Goal: Task Accomplishment & Management: Complete application form

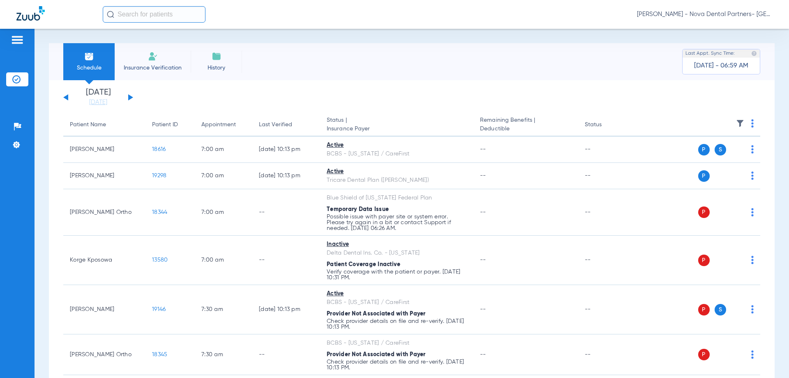
click at [160, 60] on li "Insurance Verification" at bounding box center [153, 61] width 76 height 37
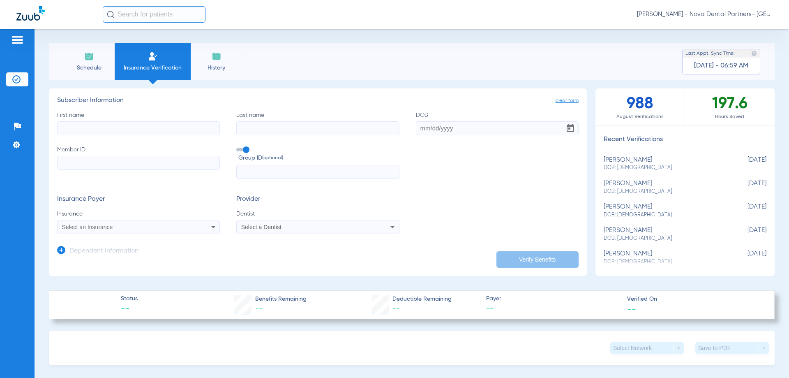
click at [180, 132] on input "First name" at bounding box center [138, 128] width 163 height 14
type input "korge"
type input "kposowa"
click at [179, 161] on input "Member ID" at bounding box center [138, 163] width 163 height 14
type input "992371673"
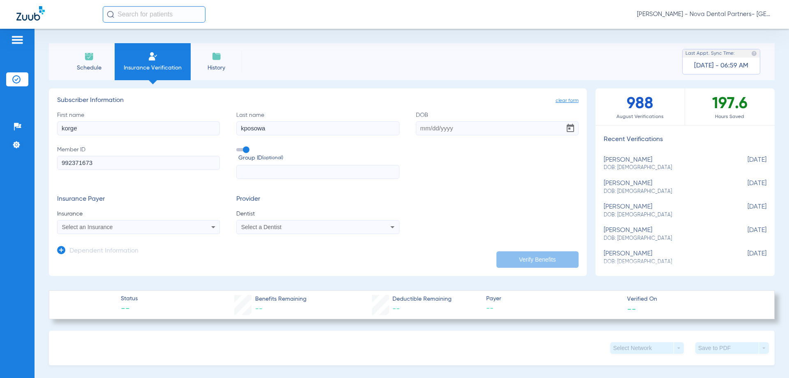
click at [422, 130] on input "DOB" at bounding box center [497, 128] width 163 height 14
type input "[DATE]"
click at [486, 212] on div "Insurance Payer Insurance Select an Insurance Provider Dentist Select a Dentist" at bounding box center [317, 214] width 521 height 39
click at [156, 237] on app-dependent-form "Dependent Information" at bounding box center [317, 248] width 521 height 28
click at [157, 231] on div "Select an Insurance" at bounding box center [139, 227] width 162 height 10
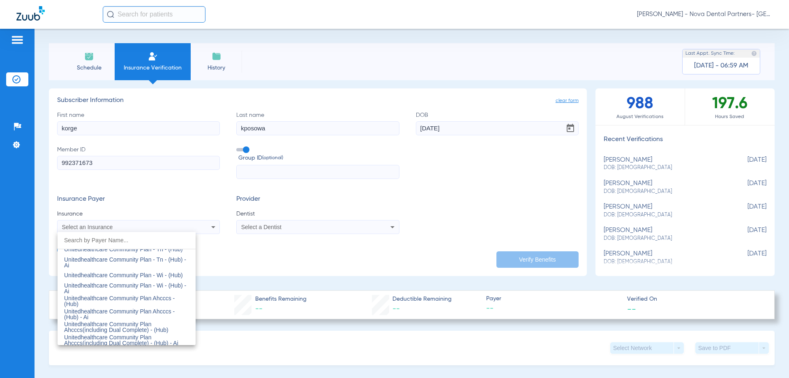
scroll to position [5194, 0]
